Goal: Task Accomplishment & Management: Manage account settings

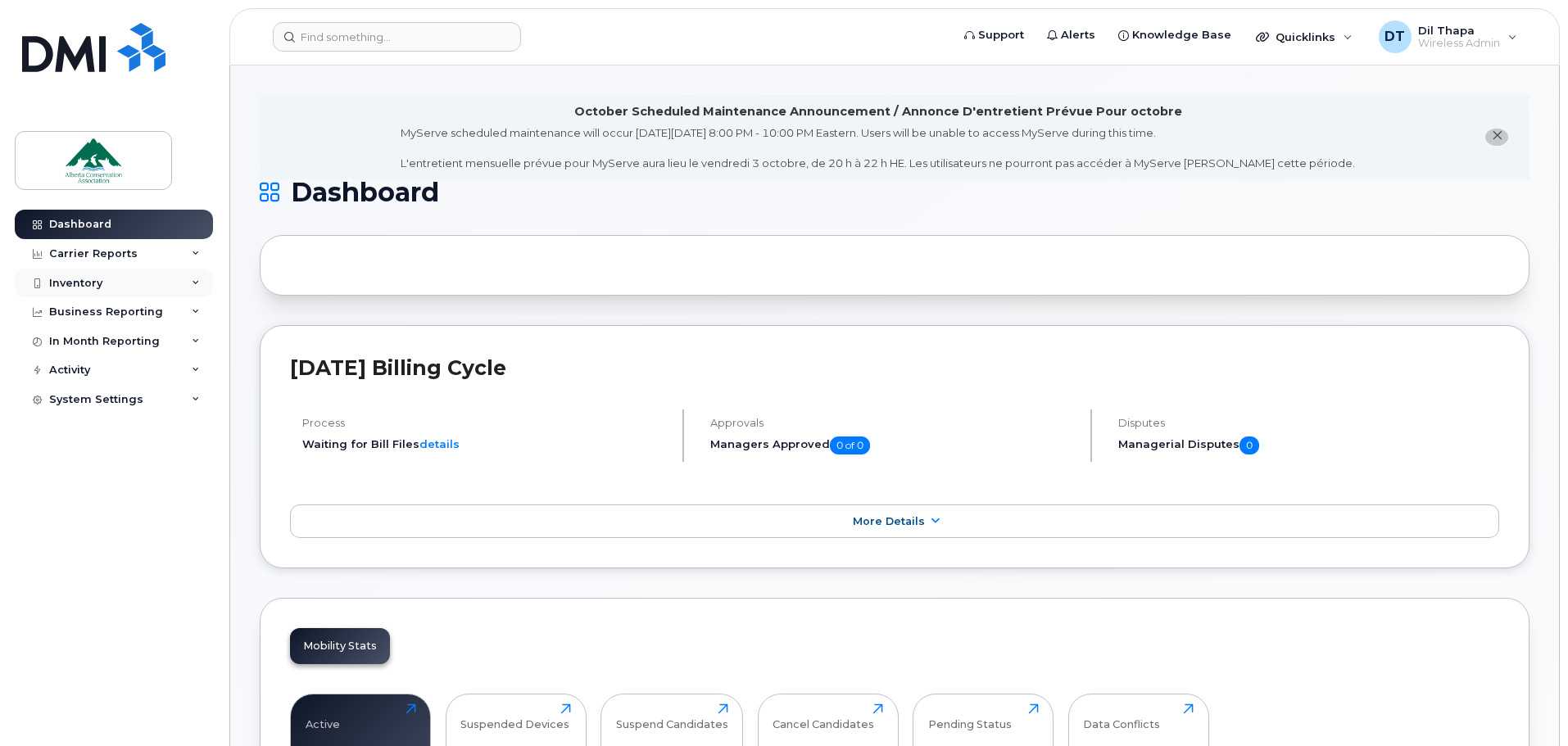
click at [73, 279] on div "Inventory" at bounding box center [75, 283] width 53 height 13
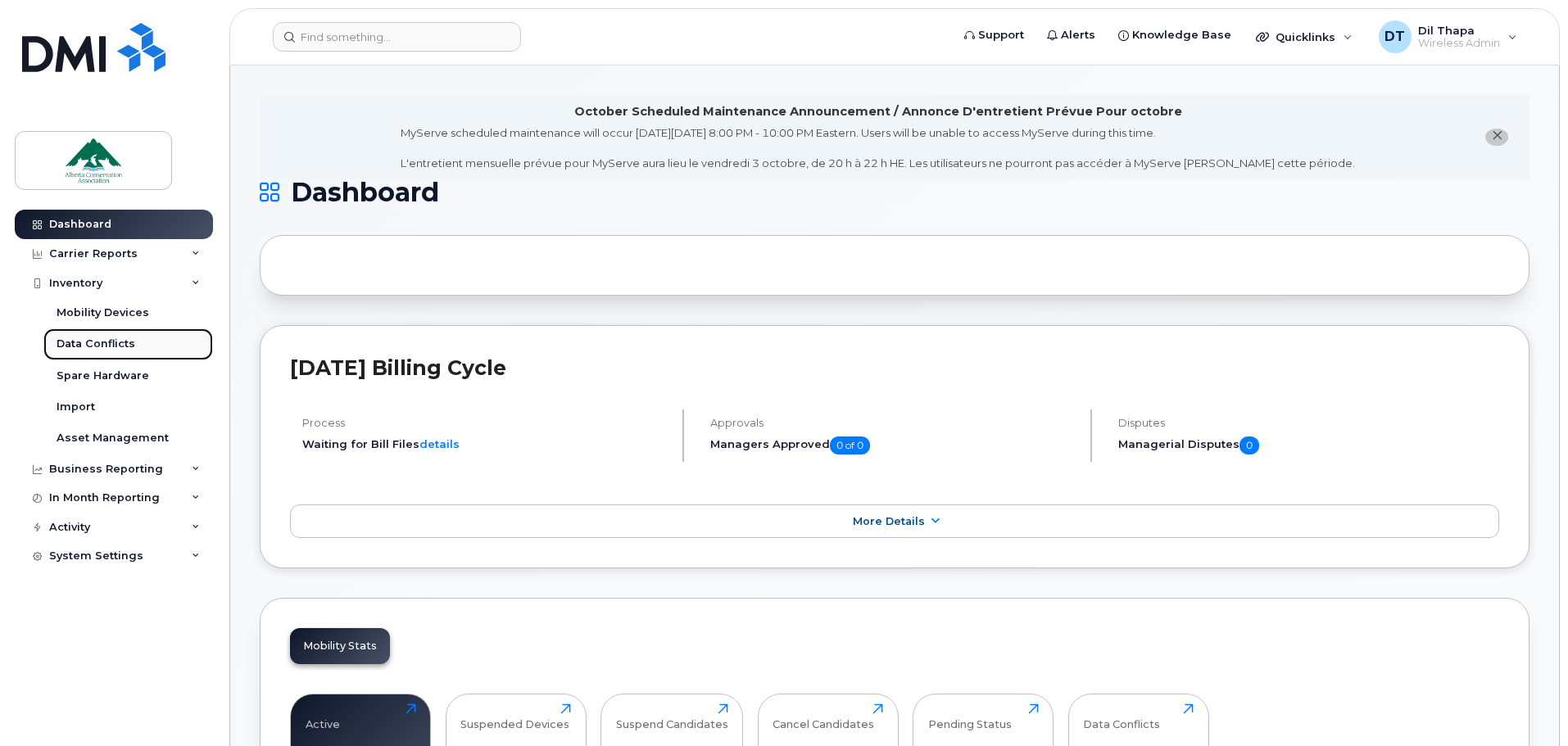
click at [83, 338] on div "Data Conflicts" at bounding box center [96, 343] width 78 height 15
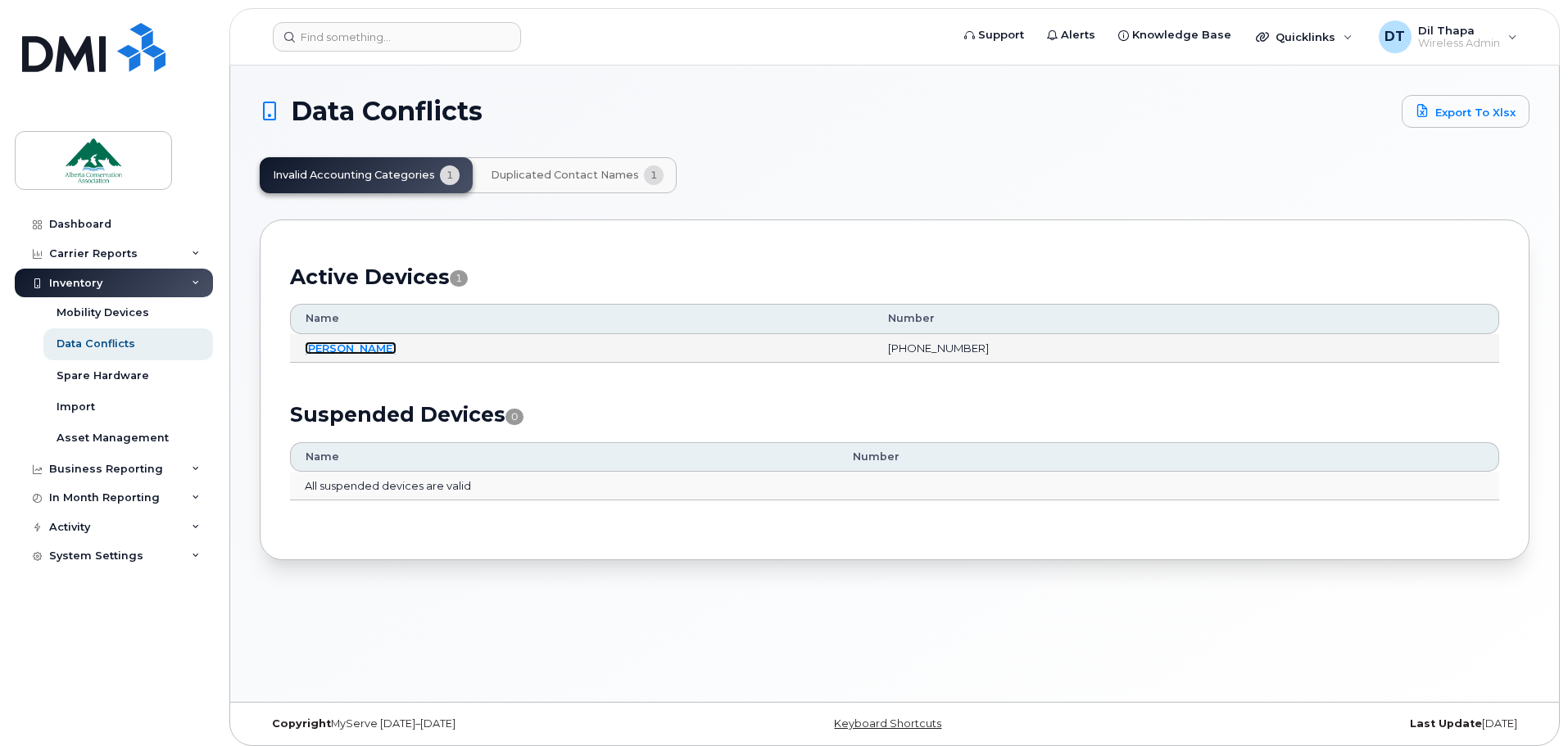
click at [327, 348] on link "[PERSON_NAME]" at bounding box center [351, 347] width 92 height 13
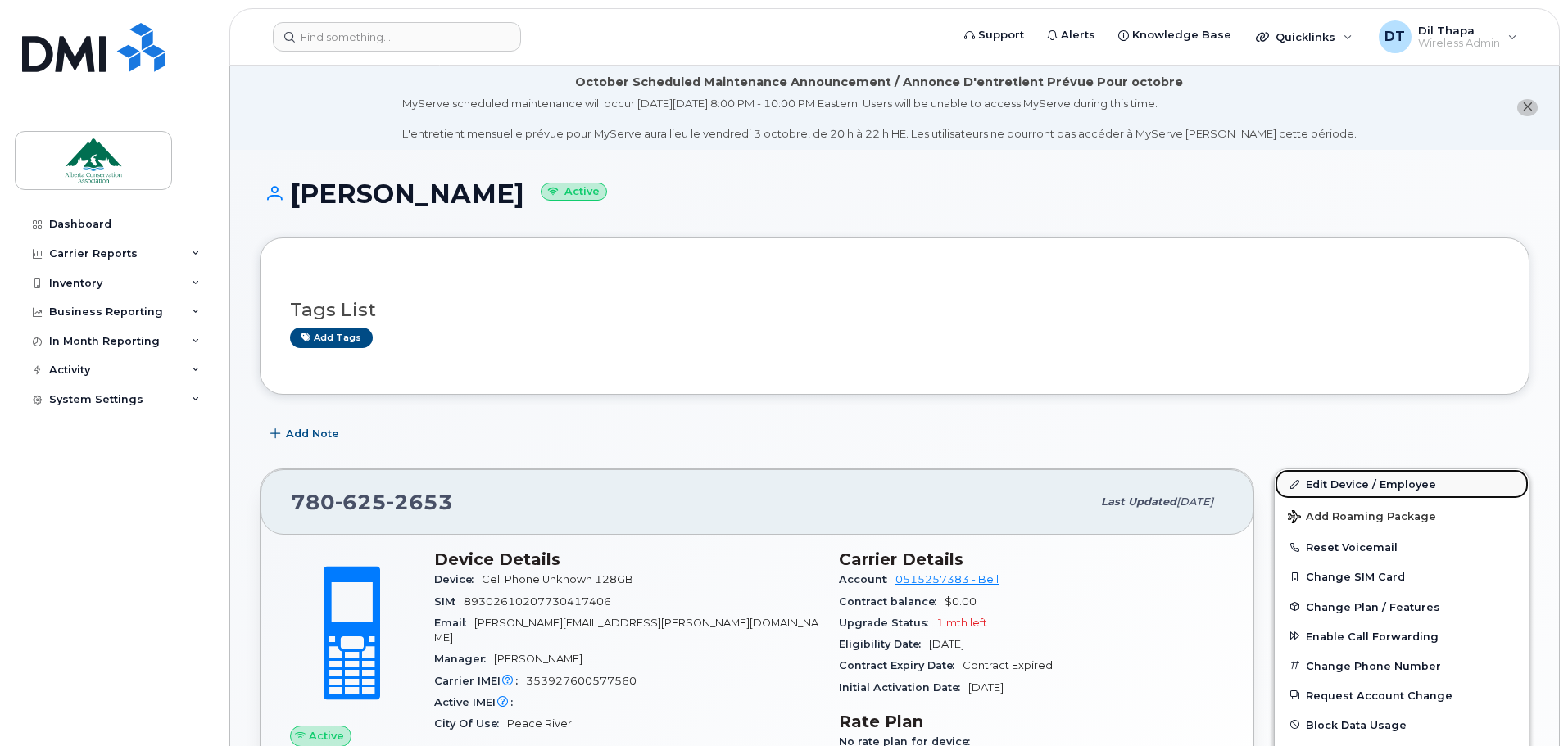
click at [1354, 484] on link "Edit Device / Employee" at bounding box center [1402, 484] width 254 height 29
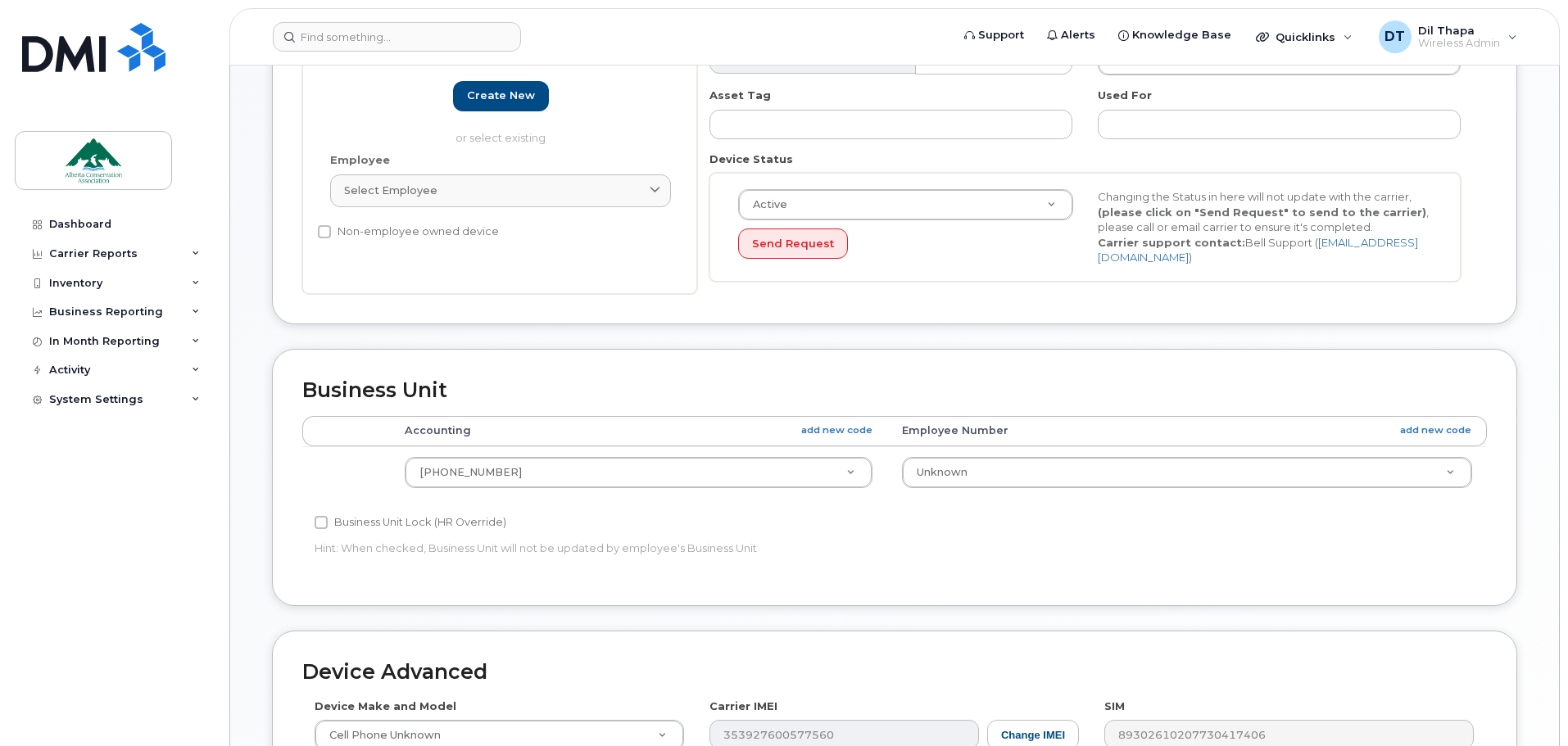
scroll to position [410, 0]
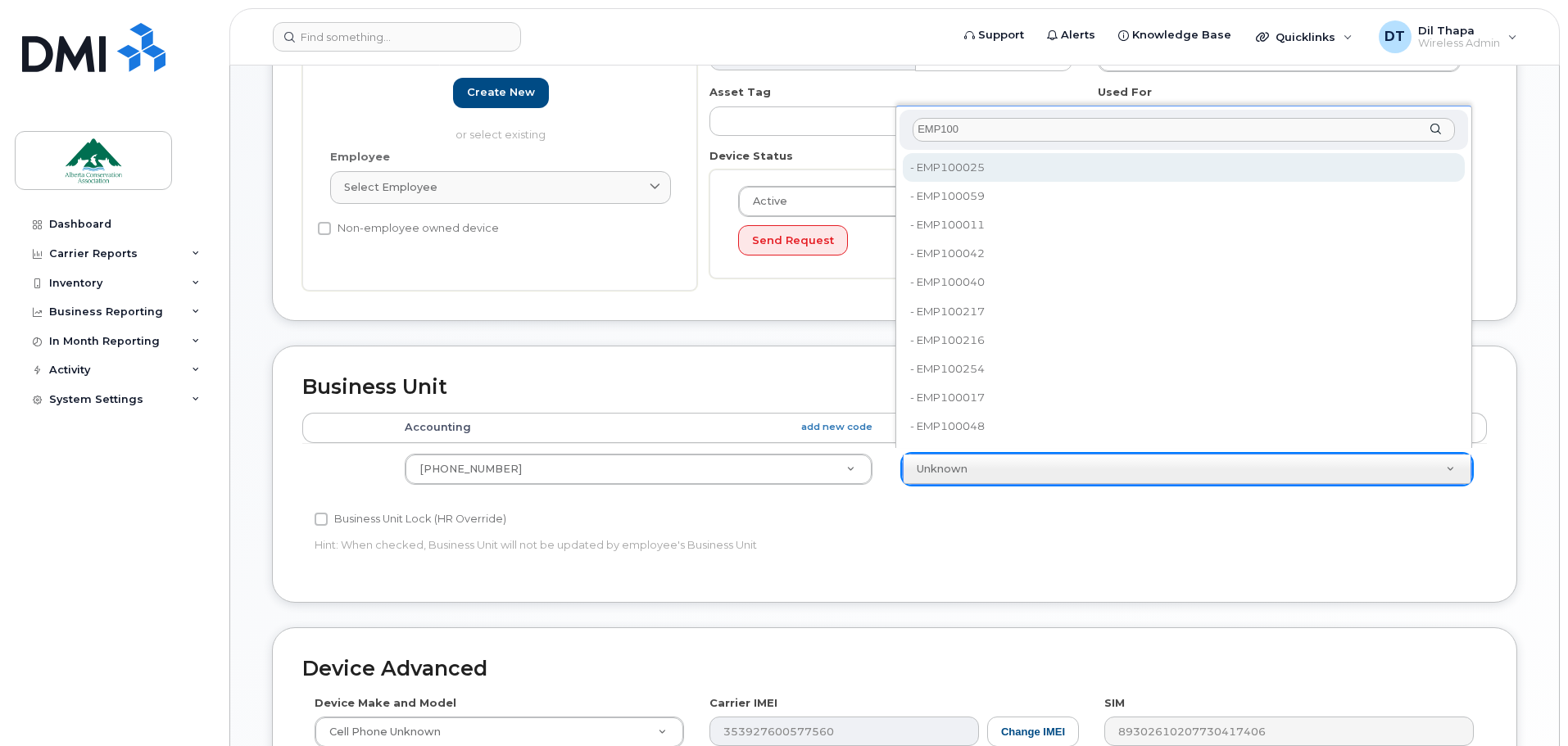
click at [997, 129] on input "EMP100" at bounding box center [1183, 130] width 543 height 23
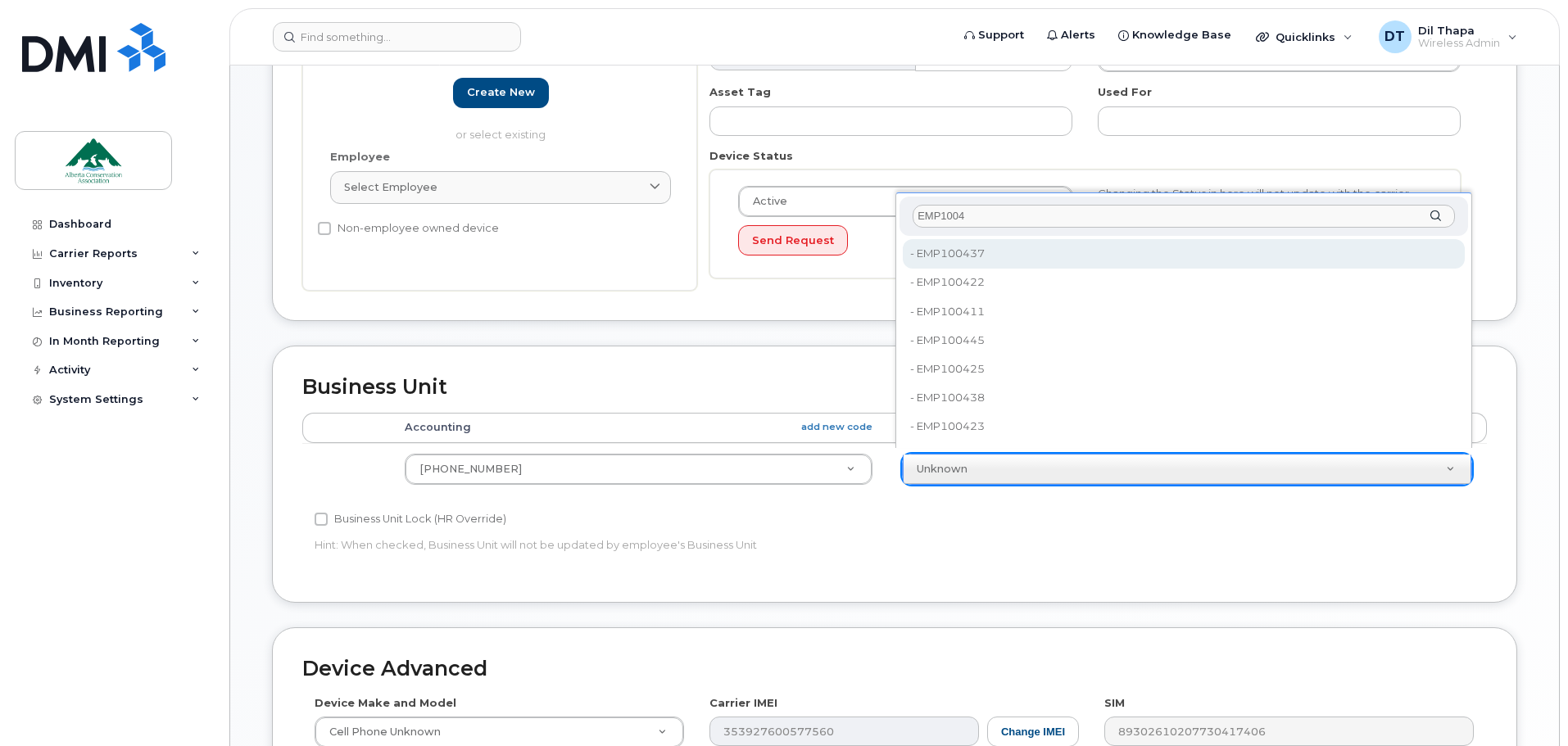
type input "EMP10042"
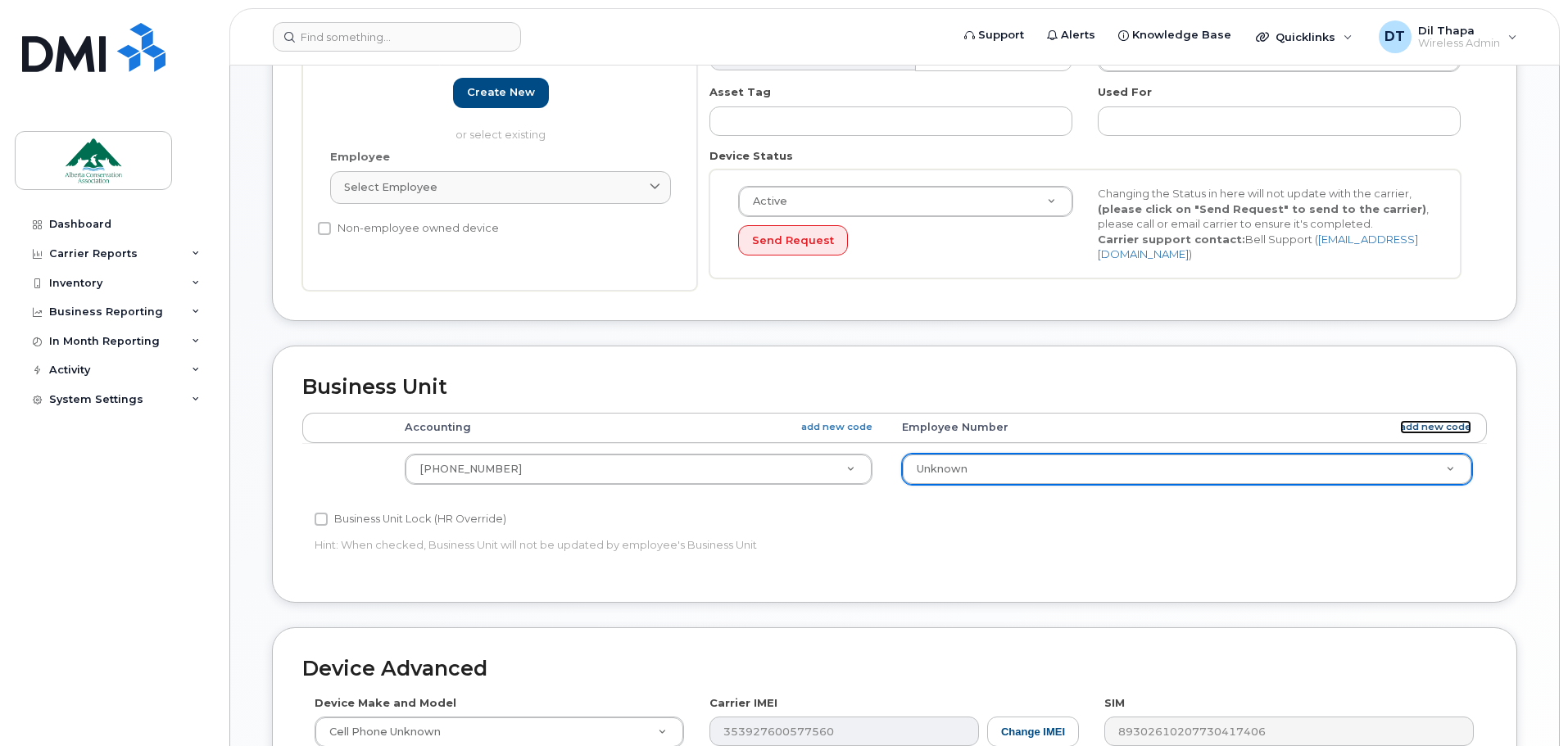
click at [1416, 420] on link "add new code" at bounding box center [1435, 427] width 71 height 14
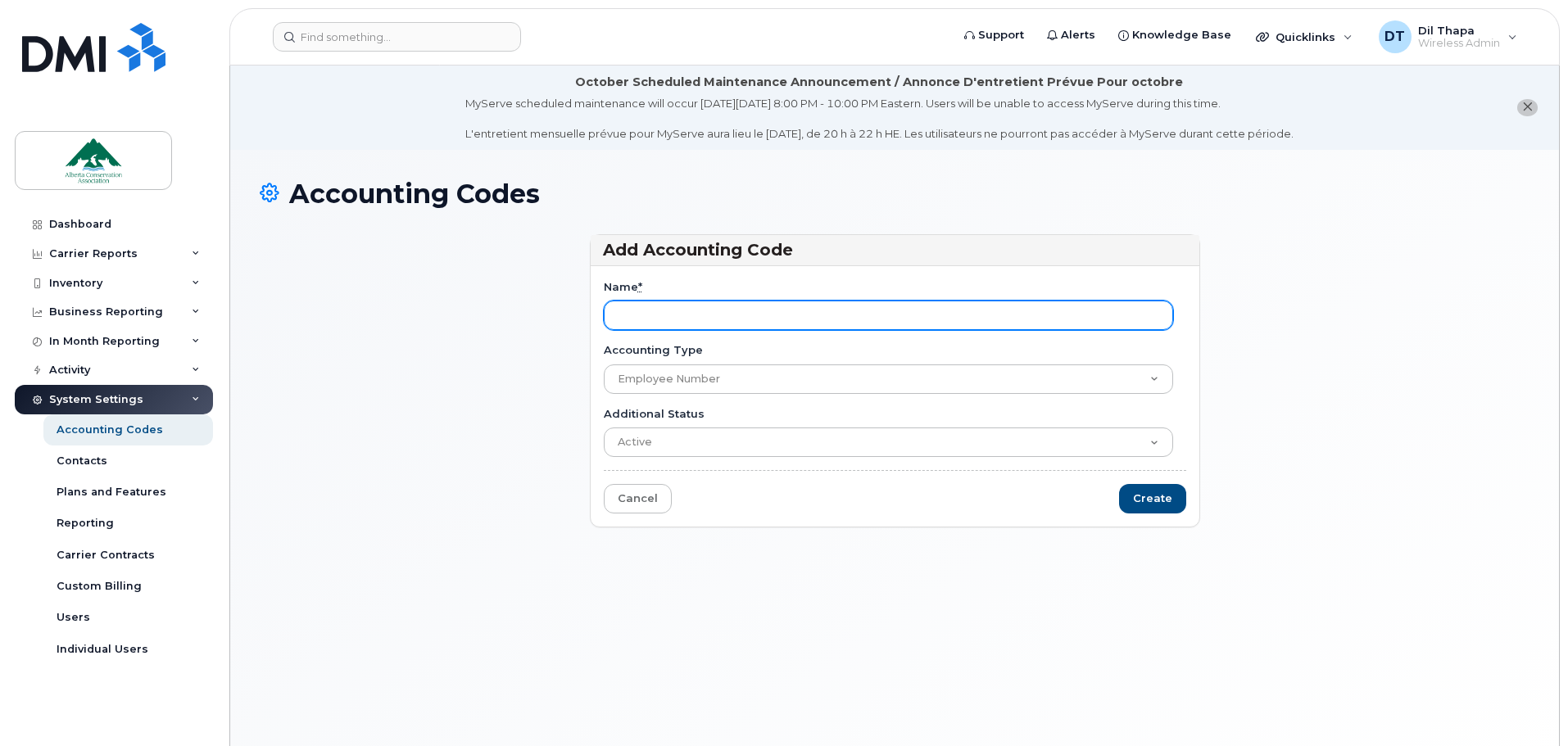
click at [840, 313] on input "Name *" at bounding box center [889, 316] width 569 height 29
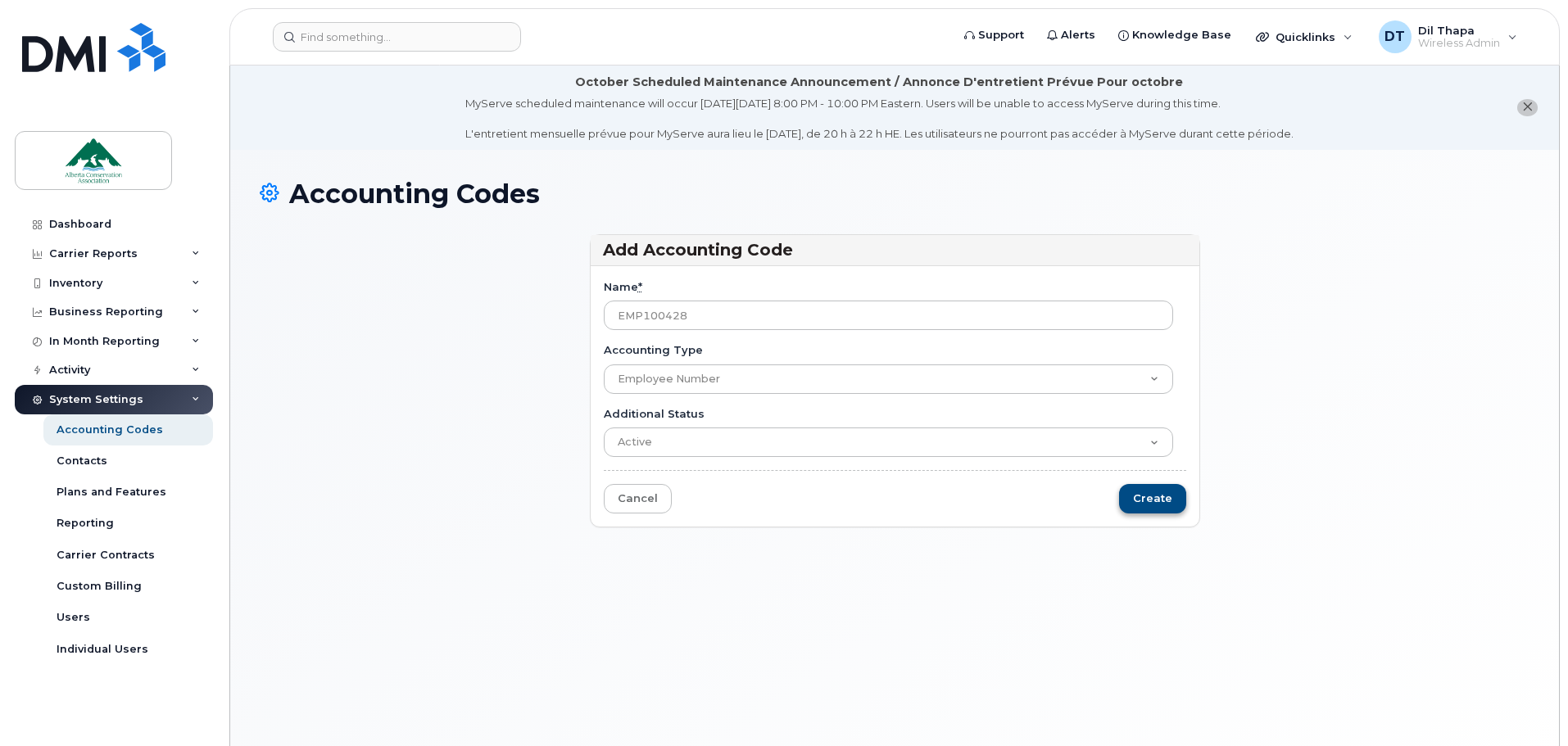
type input "EMP100428"
click at [1151, 500] on input "Create" at bounding box center [1153, 499] width 67 height 30
type input "Saving..."
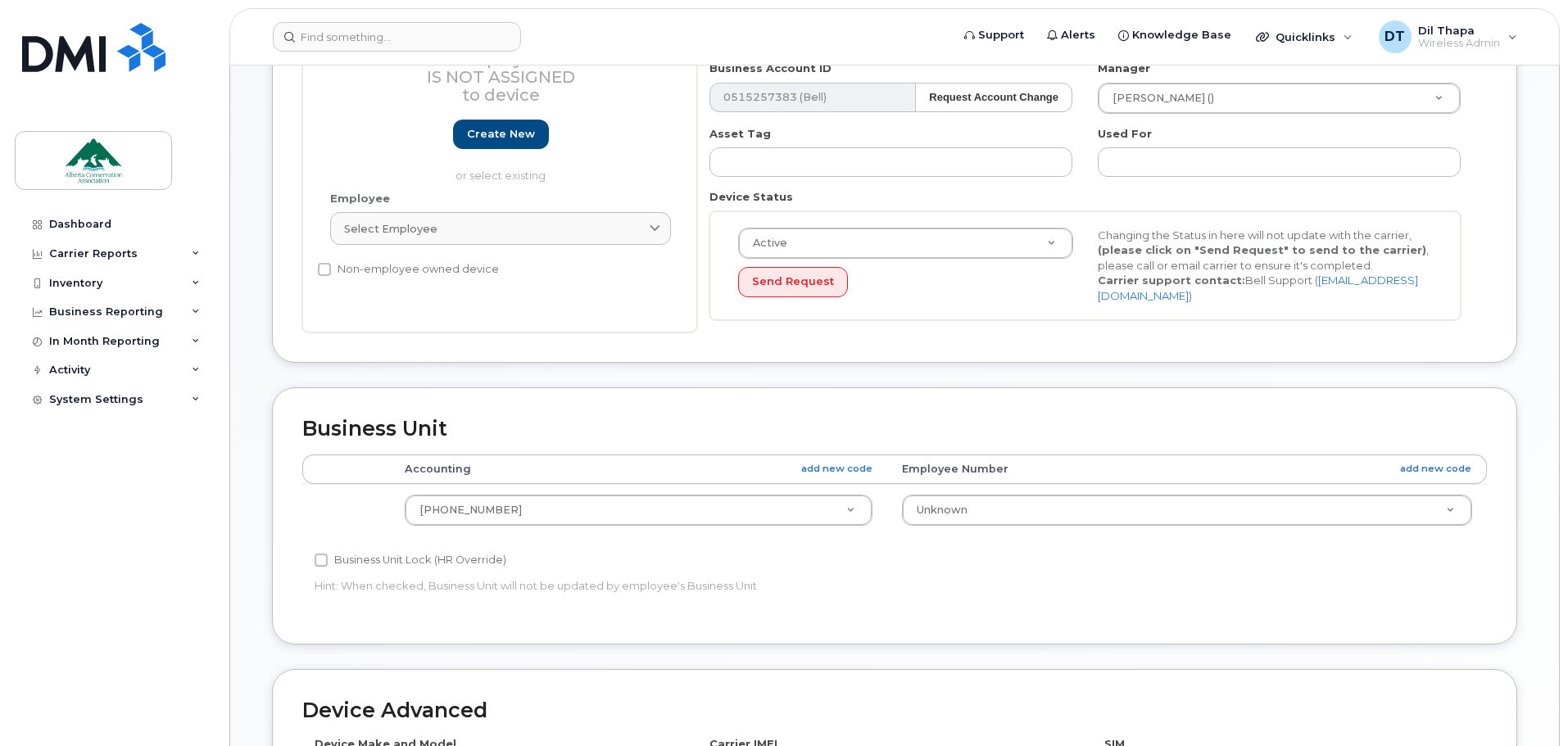
scroll to position [492, 0]
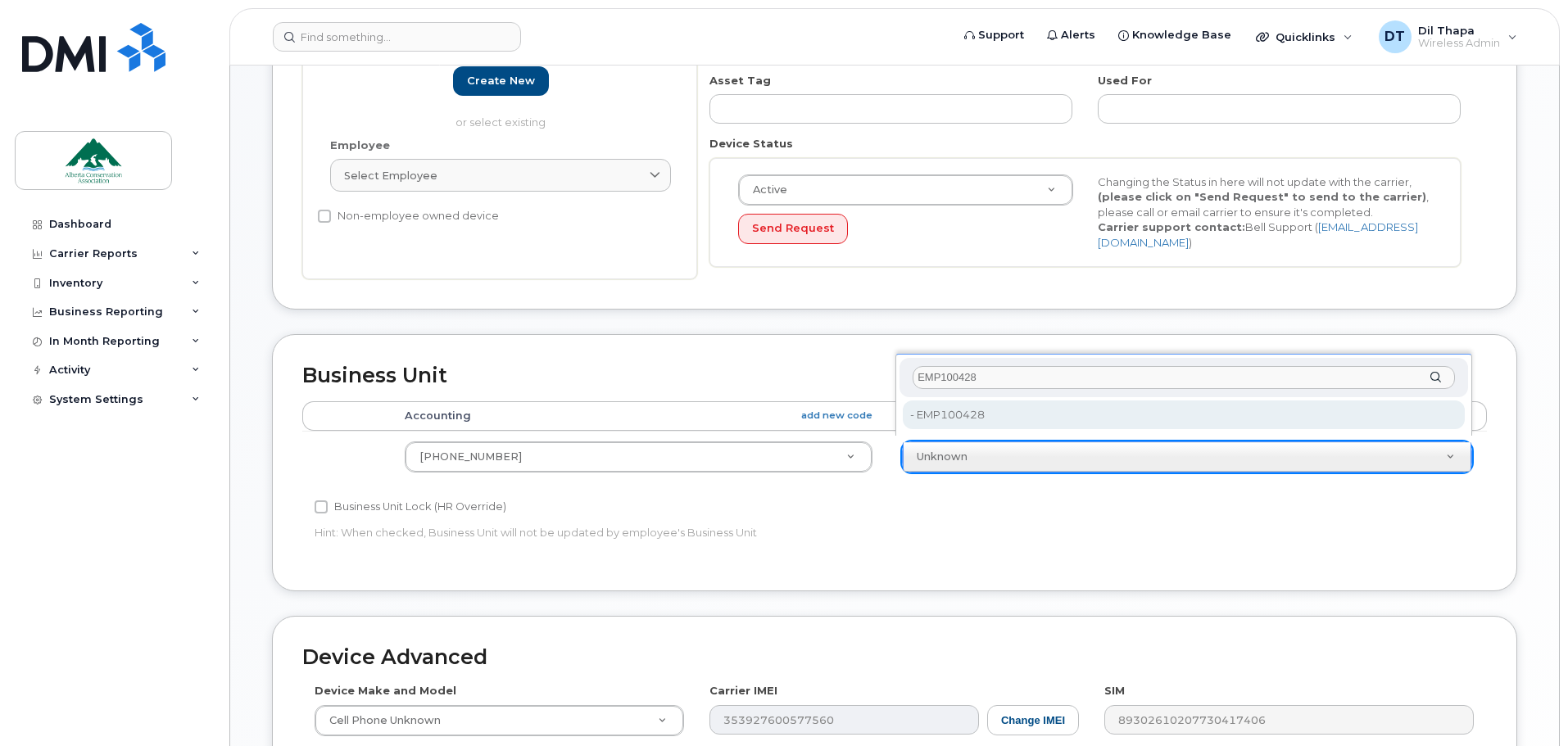
type input "EMP100428"
type input "36137867"
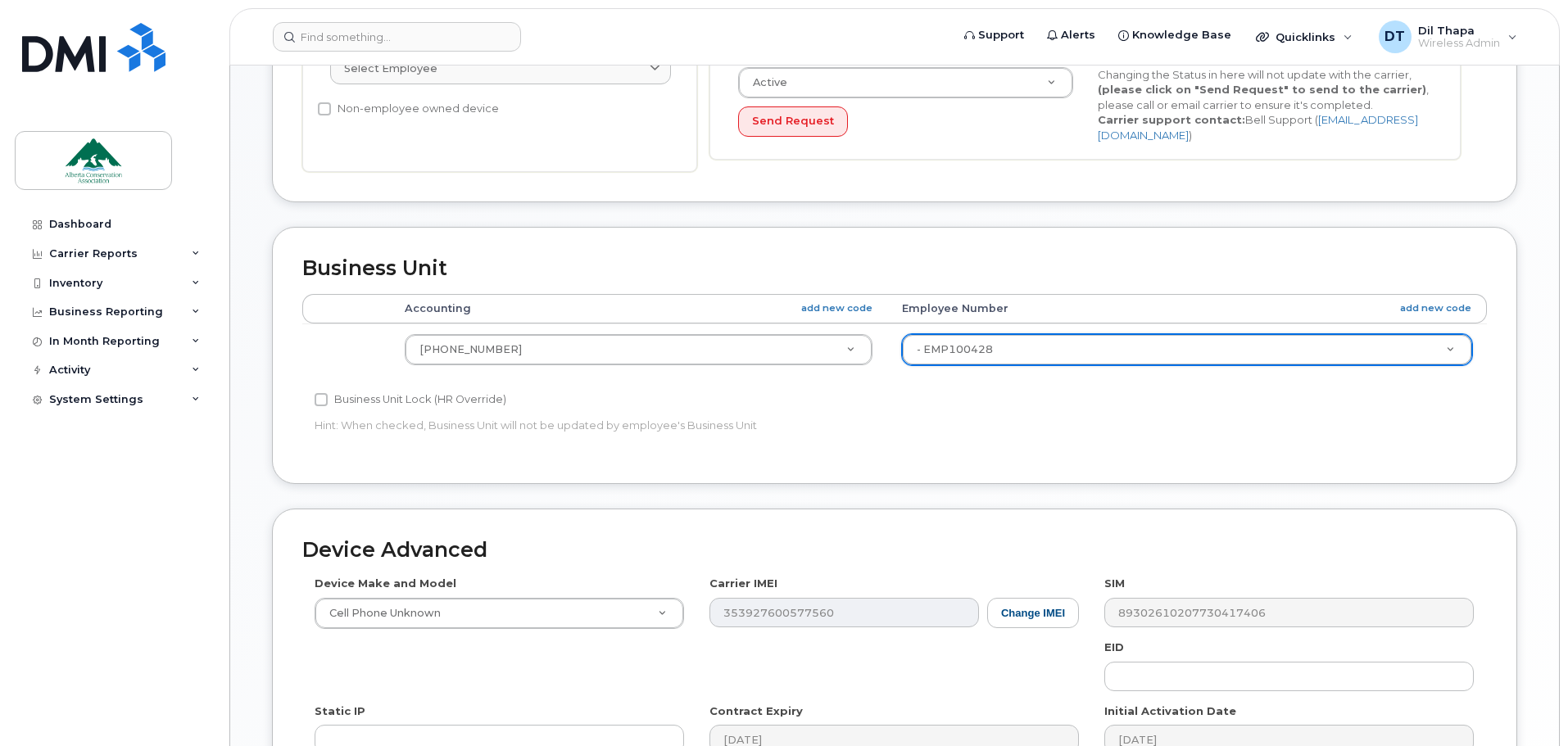
scroll to position [843, 0]
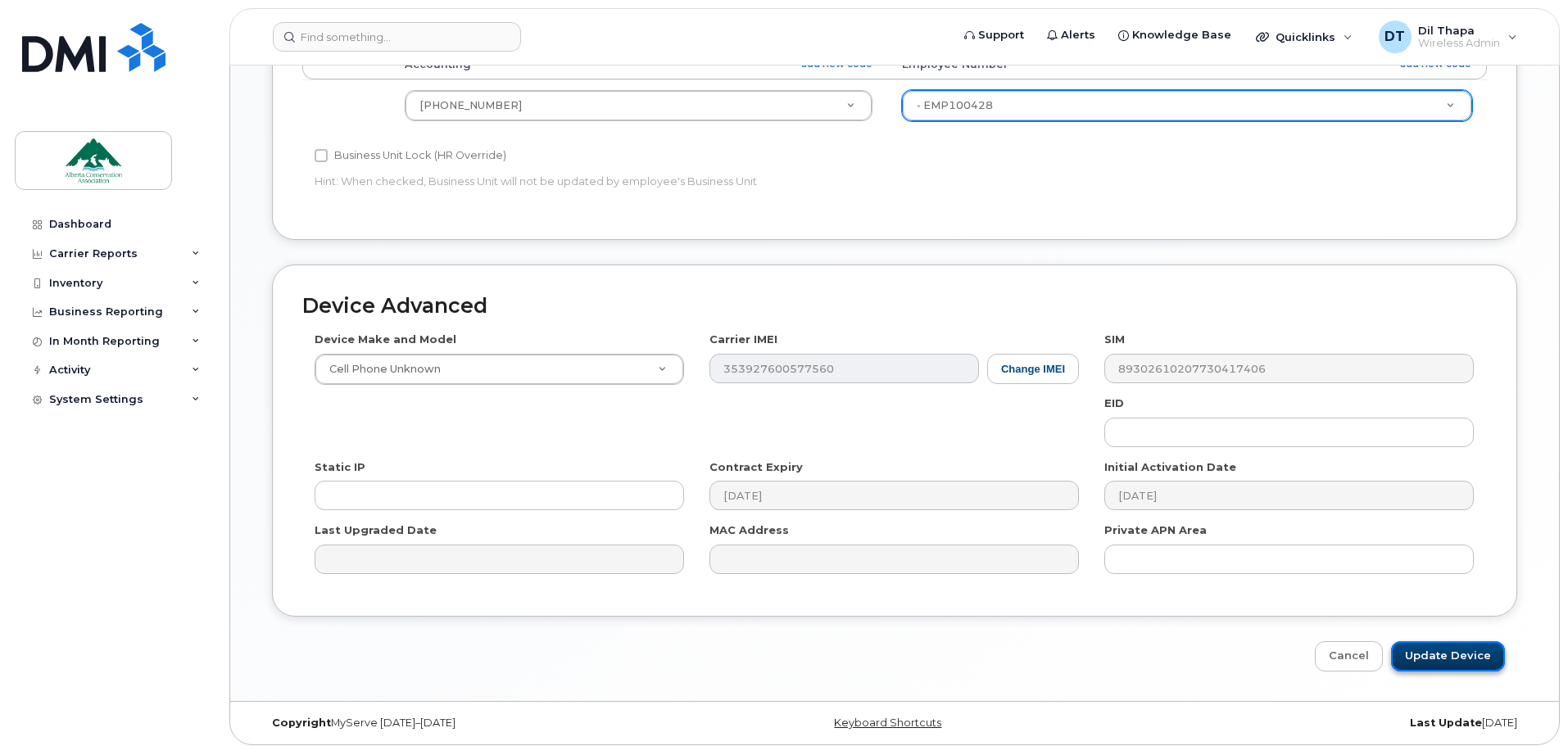
click at [1455, 654] on input "Update Device" at bounding box center [1448, 656] width 113 height 30
type input "Saving..."
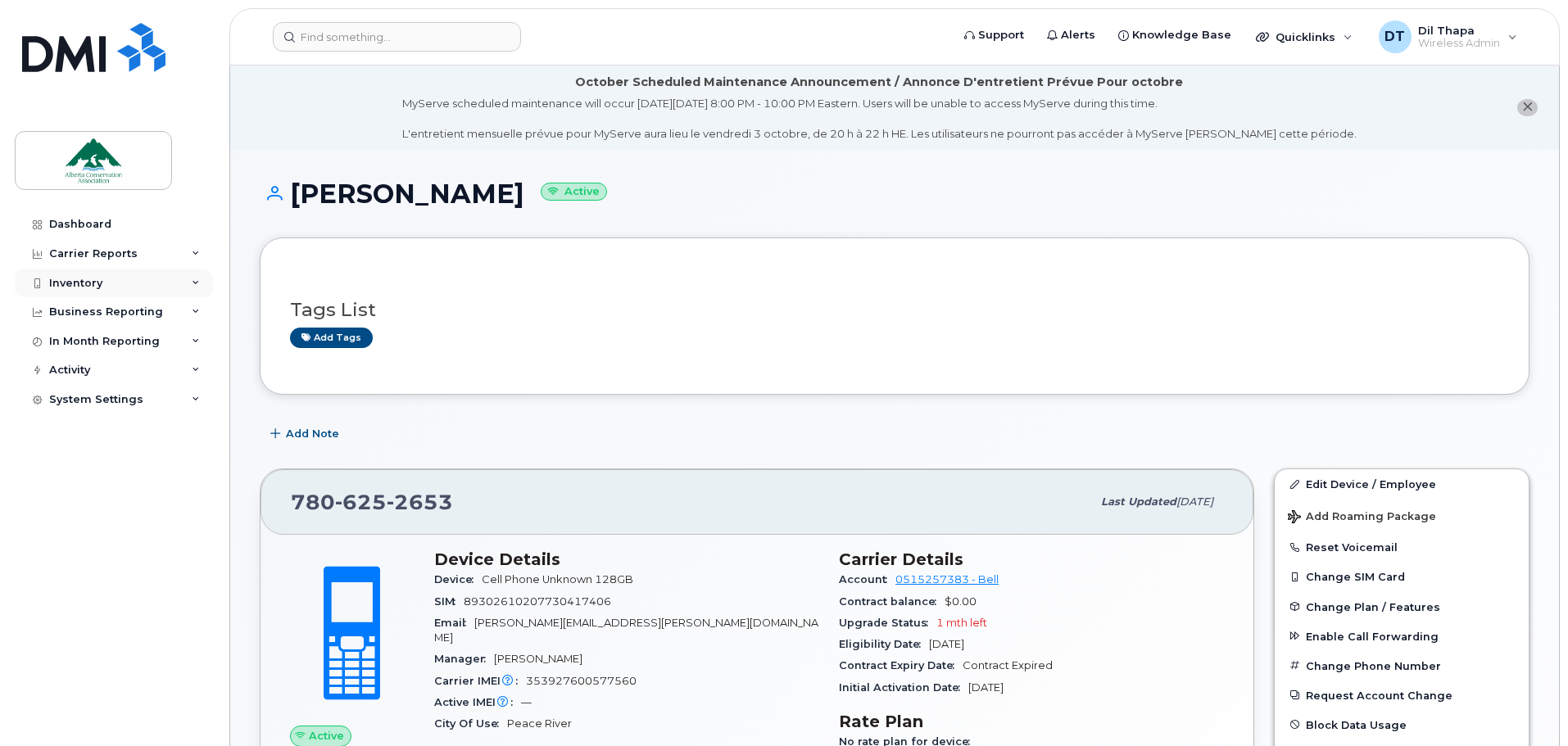
click at [120, 287] on div "Inventory" at bounding box center [113, 284] width 198 height 29
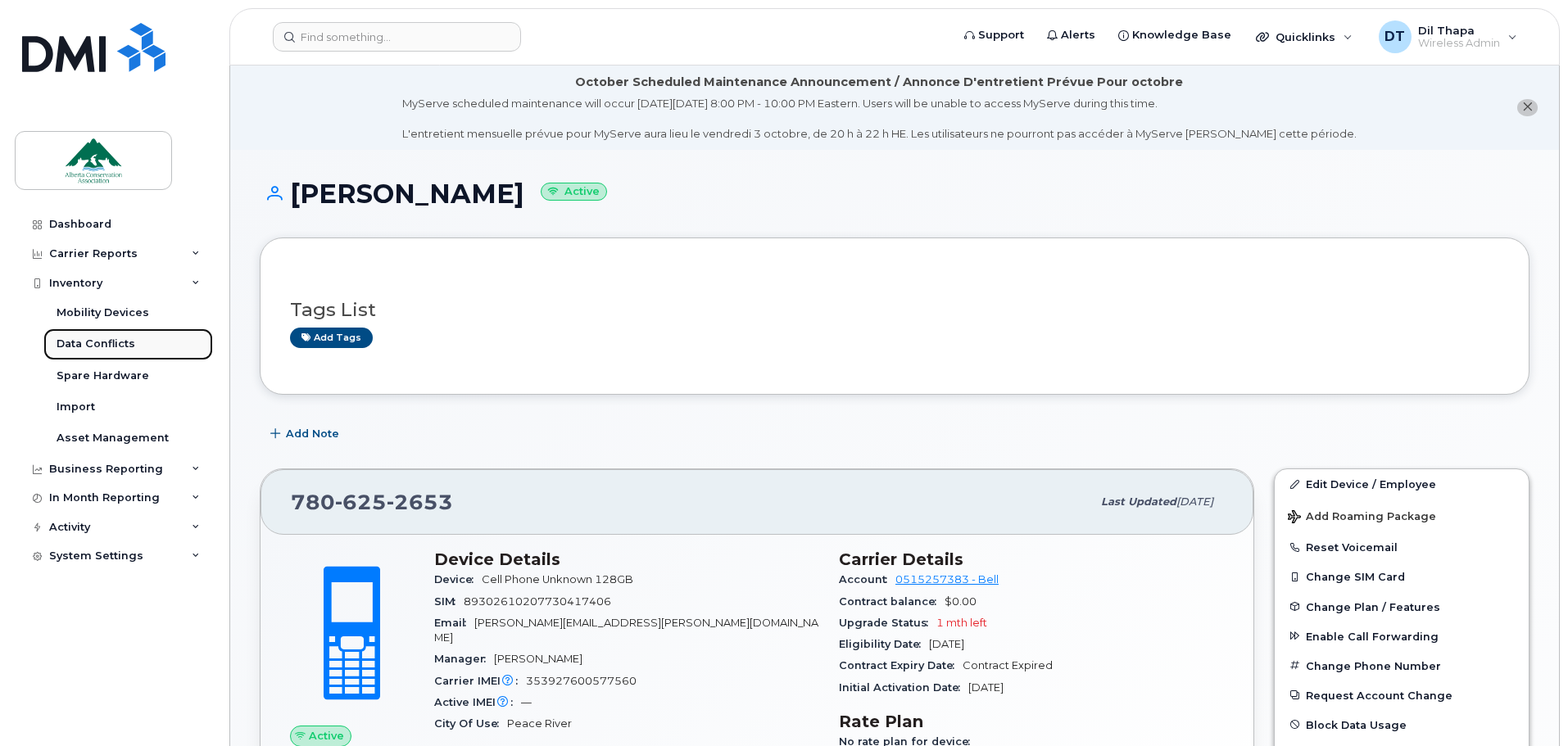
click at [84, 348] on div "Data Conflicts" at bounding box center [96, 343] width 78 height 15
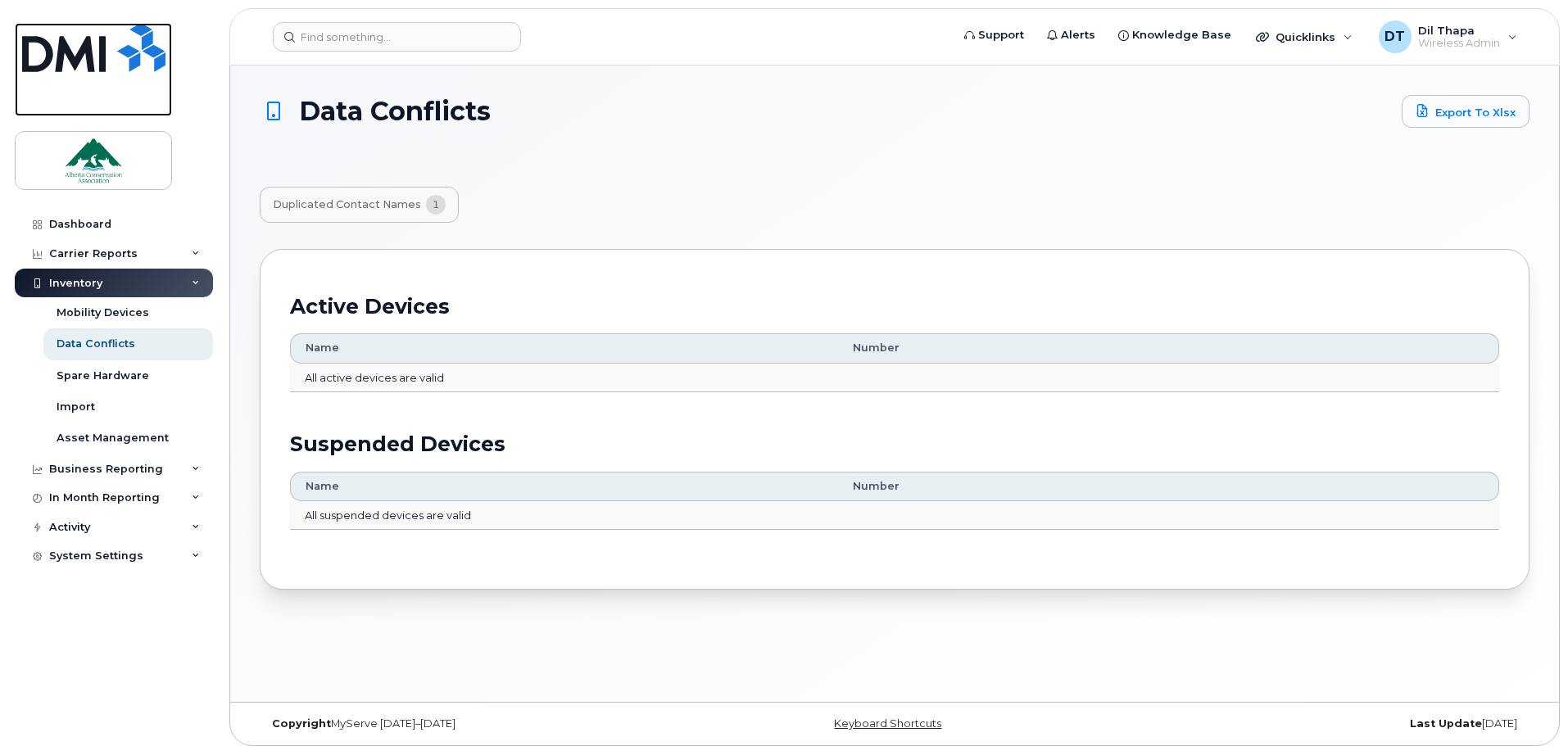
click at [82, 58] on img at bounding box center [94, 47] width 144 height 49
